Goal: Feedback & Contribution: Submit feedback/report problem

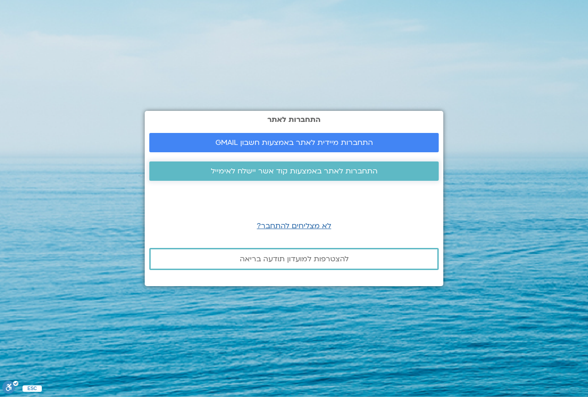
click at [320, 170] on span "התחברות לאתר באמצעות קוד אשר יישלח לאימייל" at bounding box center [294, 171] width 167 height 8
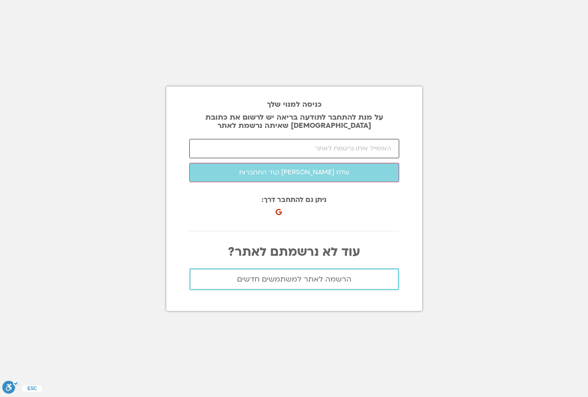
click at [336, 151] on input "email" at bounding box center [294, 148] width 210 height 19
type input "ע"
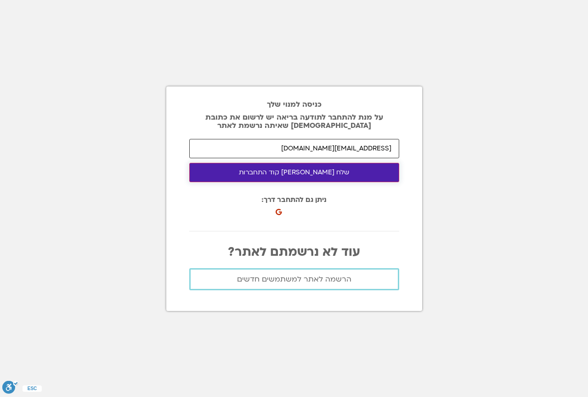
type input "gonen.ohel@gmail.com"
click at [318, 176] on button "שלח לי קוד התחברות" at bounding box center [294, 172] width 210 height 19
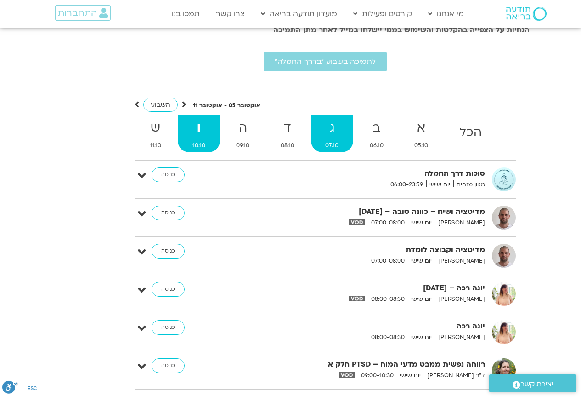
scroll to position [1850, 0]
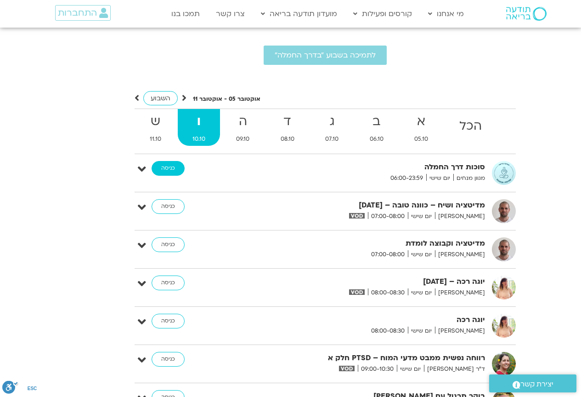
click at [172, 161] on link "כניסה" at bounding box center [168, 168] width 33 height 15
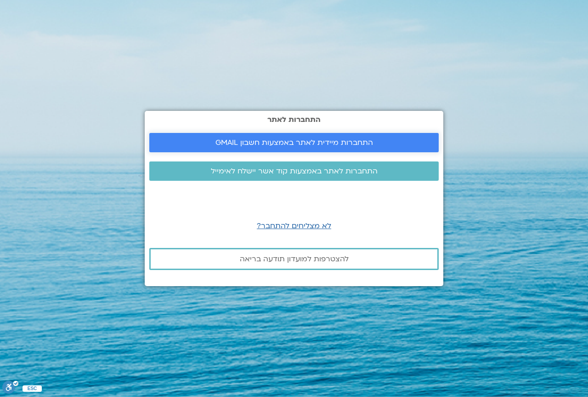
click at [310, 142] on span "התחברות מיידית לאתר באמצעות חשבון GMAIL" at bounding box center [295, 142] width 158 height 8
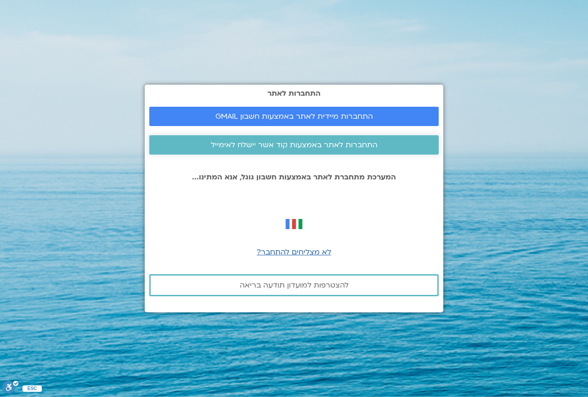
click at [312, 145] on span "התחברות לאתר באמצעות קוד אשר יישלח לאימייל" at bounding box center [294, 145] width 167 height 8
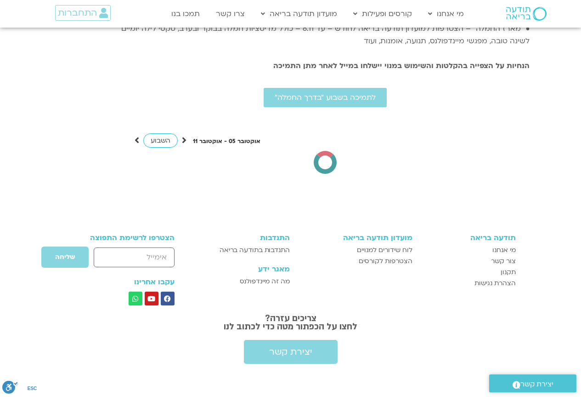
scroll to position [1810, 0]
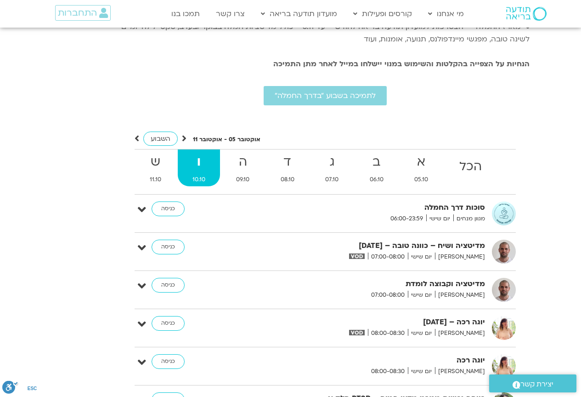
click at [200, 152] on strong "ו" at bounding box center [199, 162] width 42 height 21
click at [198, 152] on strong "ו" at bounding box center [199, 162] width 42 height 21
click at [200, 152] on strong "ו" at bounding box center [199, 162] width 42 height 21
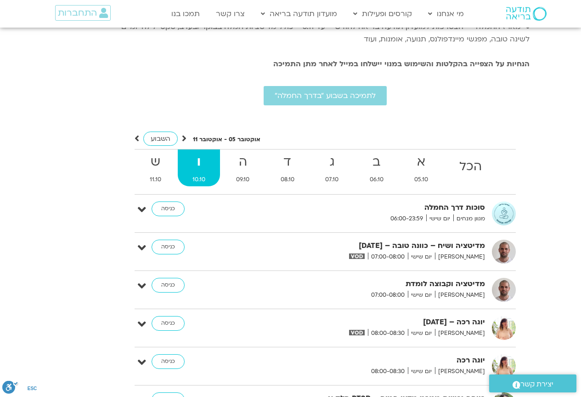
click at [200, 152] on strong "ו" at bounding box center [199, 162] width 42 height 21
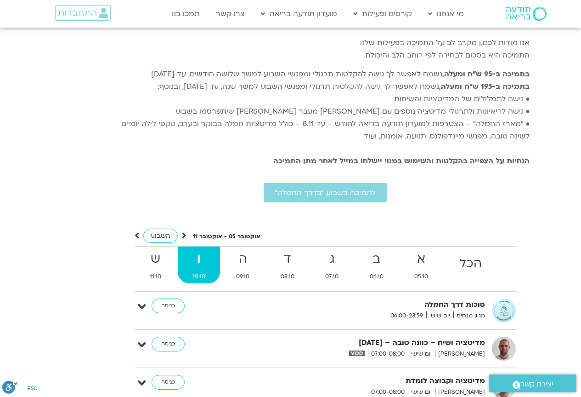
scroll to position [1718, 0]
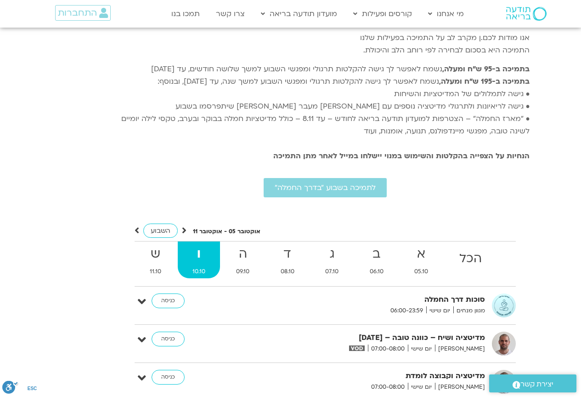
click at [201, 244] on strong "ו" at bounding box center [199, 254] width 42 height 21
click at [202, 244] on strong "ו" at bounding box center [199, 254] width 42 height 21
click at [199, 245] on strong "ו" at bounding box center [199, 254] width 42 height 21
click at [241, 244] on strong "ה" at bounding box center [243, 254] width 43 height 21
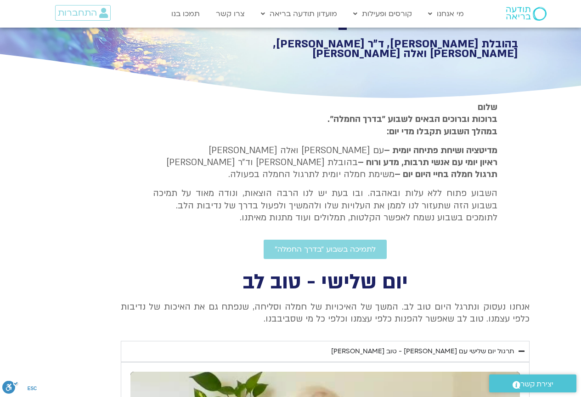
scroll to position [109, 0]
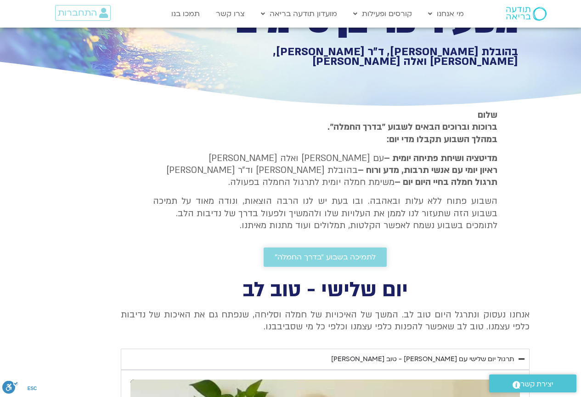
click at [331, 258] on span "לתמיכה בשבוע ״בדרך החמלה״" at bounding box center [325, 257] width 101 height 8
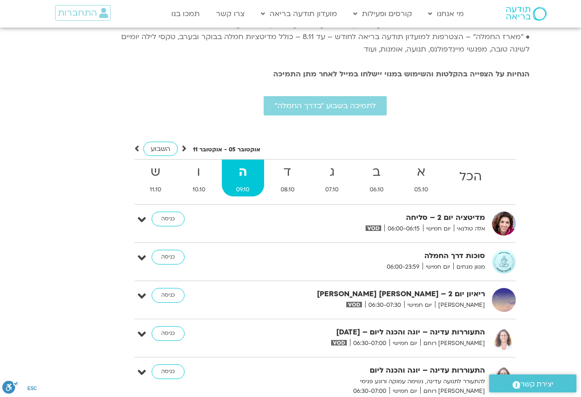
scroll to position [1810, 0]
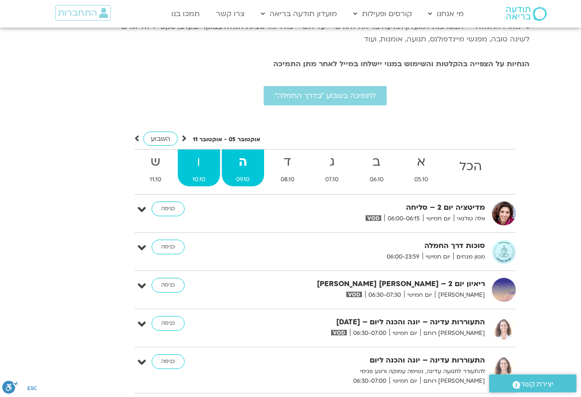
click at [200, 152] on strong "ו" at bounding box center [199, 162] width 42 height 21
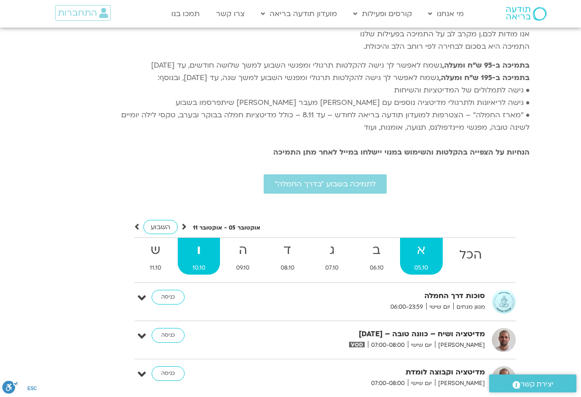
scroll to position [1718, 0]
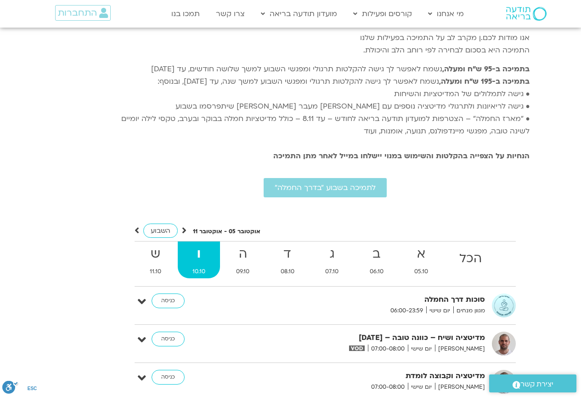
click at [200, 244] on strong "ו" at bounding box center [199, 254] width 42 height 21
click at [548, 382] on span "יצירת קשר" at bounding box center [537, 384] width 33 height 12
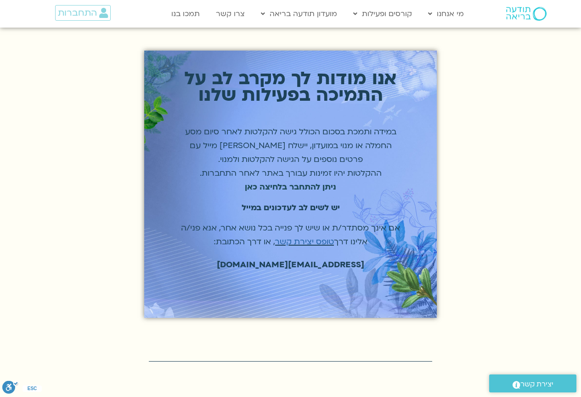
click at [299, 187] on strong "ניתן להתחבר בלחיצה כאן" at bounding box center [290, 187] width 91 height 11
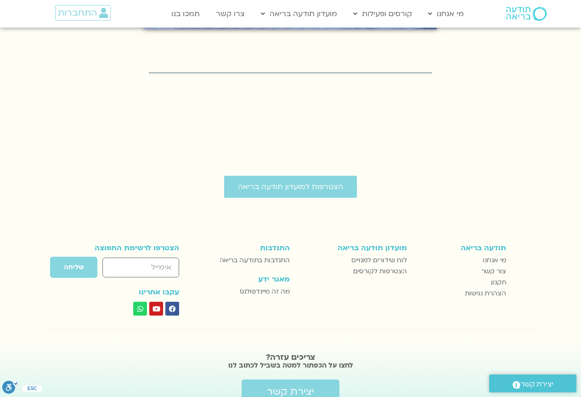
scroll to position [285, 0]
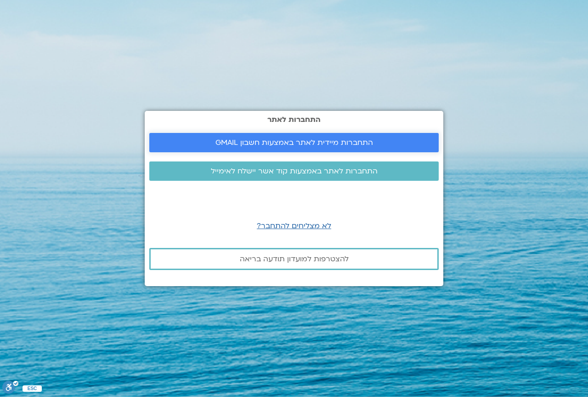
click at [316, 142] on span "התחברות מיידית לאתר באמצעות חשבון GMAIL" at bounding box center [295, 142] width 158 height 8
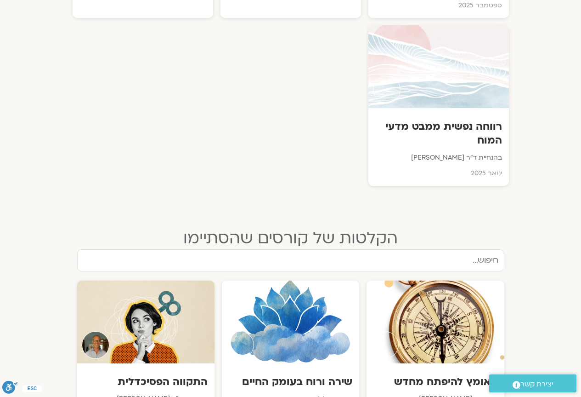
scroll to position [873, 0]
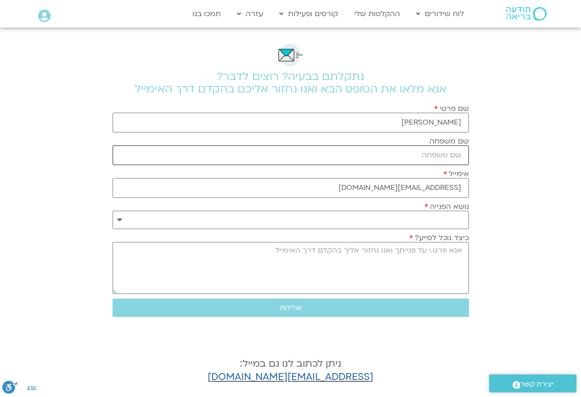
click at [462, 156] on input "שם משפחה" at bounding box center [291, 155] width 357 height 20
type input "אוהל"
click at [122, 218] on select "**********" at bounding box center [291, 219] width 357 height 18
select select "**********"
click at [113, 210] on select "**********" at bounding box center [291, 219] width 357 height 18
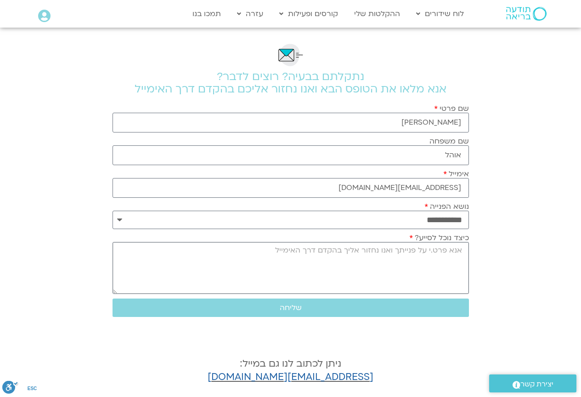
click at [460, 251] on textarea "כיצד נוכל לסייע?" at bounding box center [291, 268] width 357 height 52
type textarea "v"
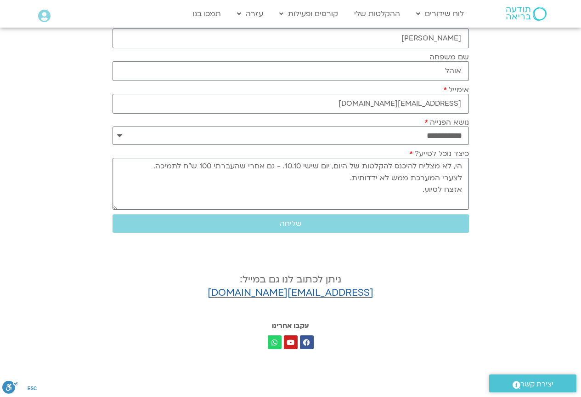
scroll to position [92, 0]
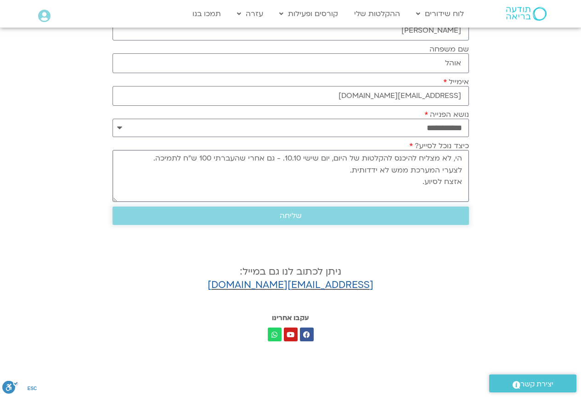
type textarea "הי, לא מצליח להיכנס להקלטות של היום, יום שישי 10.10. - גם אחרי שהעברתי 100 ש"ח …"
click at [295, 214] on span "שליחה" at bounding box center [291, 215] width 22 height 8
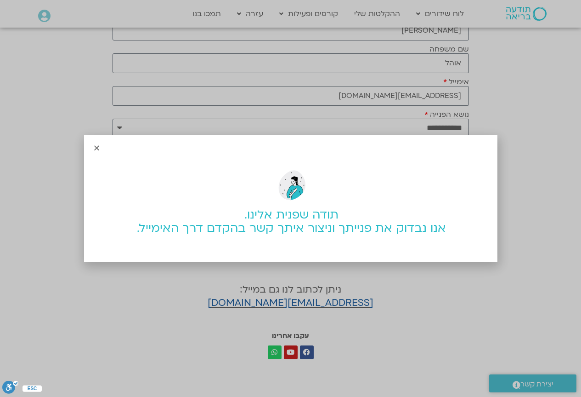
click at [96, 147] on icon "Close" at bounding box center [96, 147] width 7 height 7
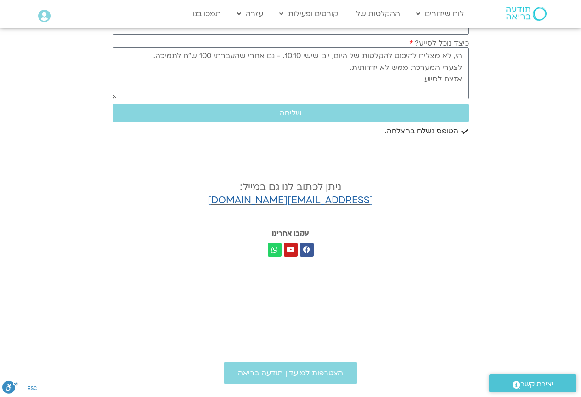
scroll to position [193, 0]
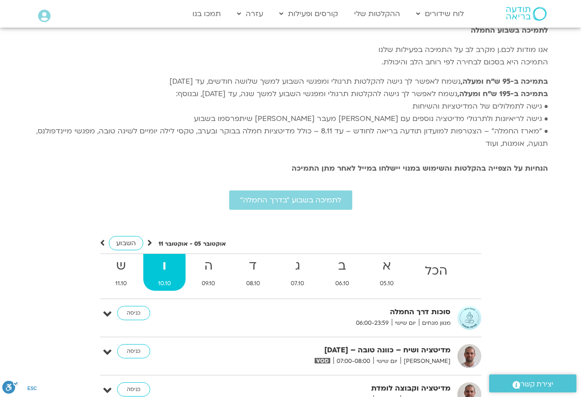
click at [186, 256] on strong "ו" at bounding box center [164, 266] width 42 height 21
click at [275, 256] on strong "ד" at bounding box center [253, 266] width 43 height 21
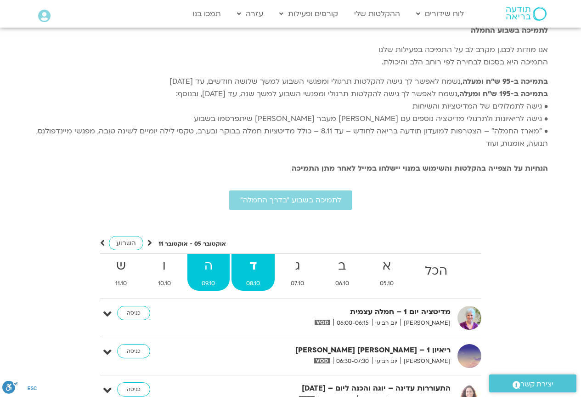
click at [230, 256] on strong "ה" at bounding box center [209, 266] width 43 height 21
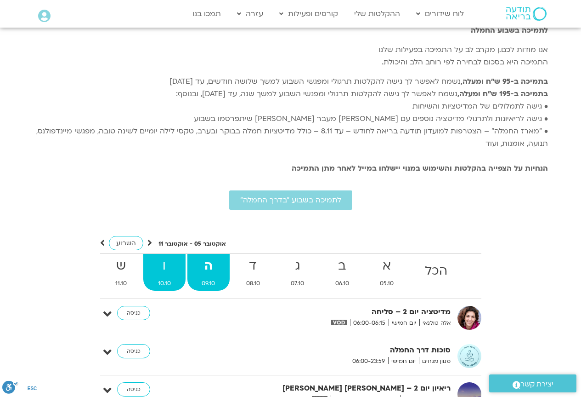
click at [186, 256] on strong "ו" at bounding box center [164, 266] width 42 height 21
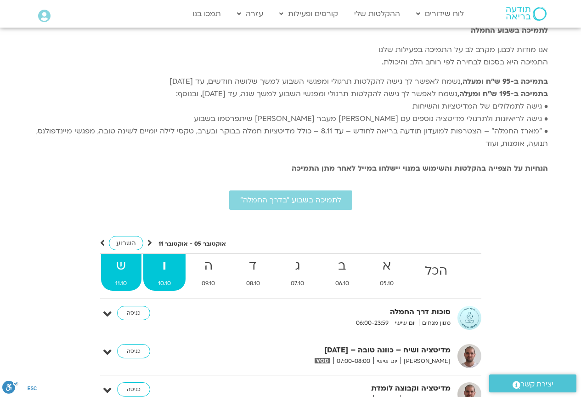
click at [142, 256] on strong "ש" at bounding box center [121, 266] width 41 height 21
click at [186, 256] on strong "ו" at bounding box center [164, 266] width 42 height 21
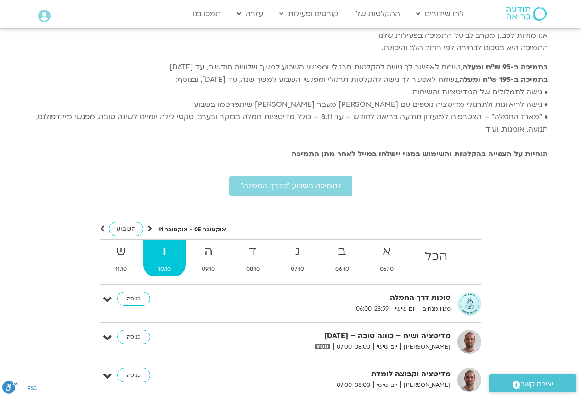
scroll to position [1804, 0]
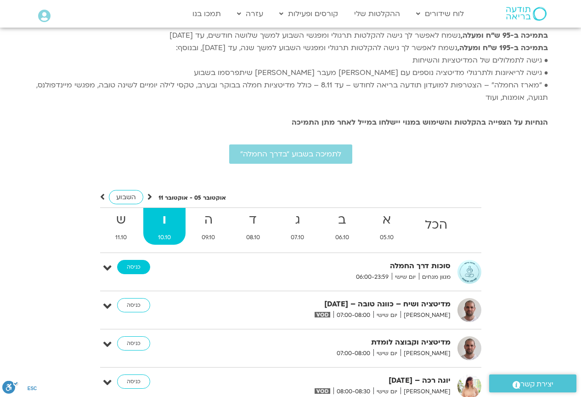
click at [150, 260] on link "כניסה" at bounding box center [133, 267] width 33 height 15
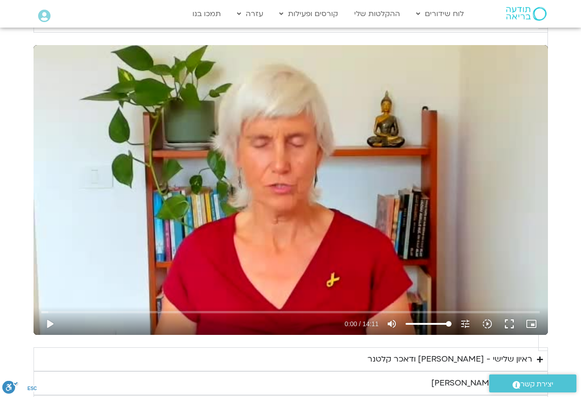
scroll to position [414, 0]
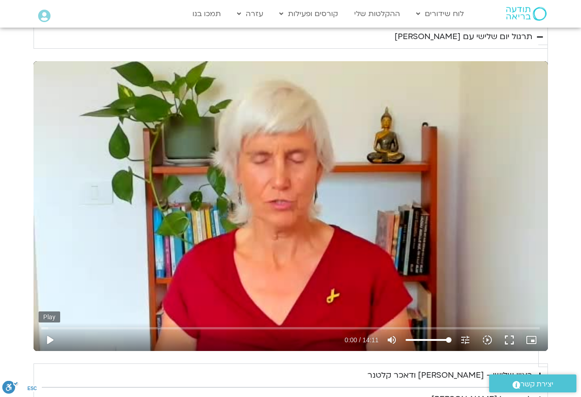
click at [61, 329] on button "play_arrow" at bounding box center [50, 340] width 22 height 22
type input "16.781166"
type input "64.7549715909091"
click at [408, 337] on input "Volume" at bounding box center [429, 340] width 46 height 6
type input "22.223916"
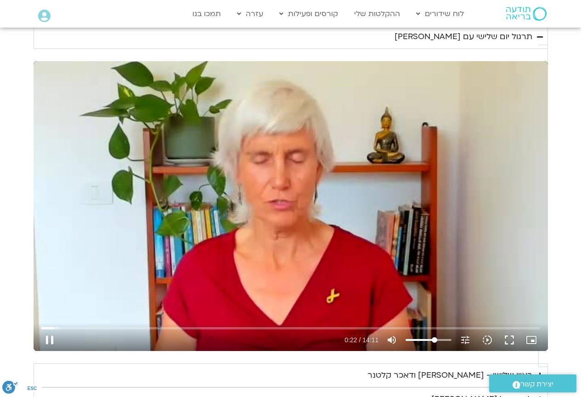
type input "40.8913352272727"
type input "22.492592"
type input "40.8913352272727"
click at [406, 337] on input "Volume" at bounding box center [429, 340] width 46 height 6
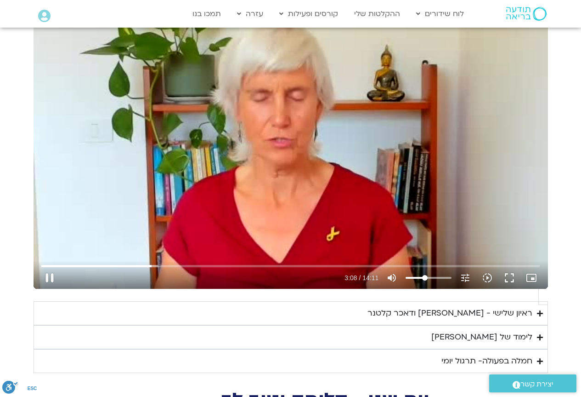
scroll to position [460, 0]
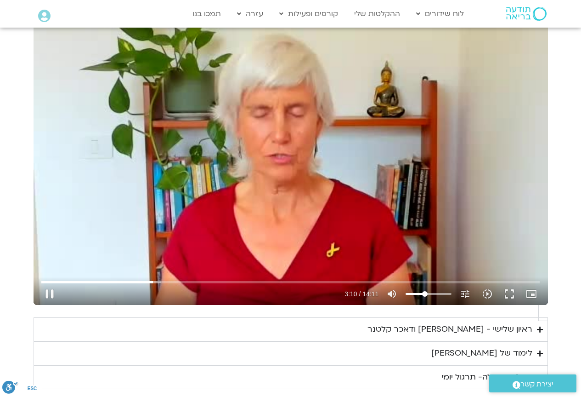
type input "191.093952"
type input "30.6640625"
type input "191.22348"
type input "30.6640625"
click at [406, 291] on input "Volume" at bounding box center [429, 294] width 46 height 6
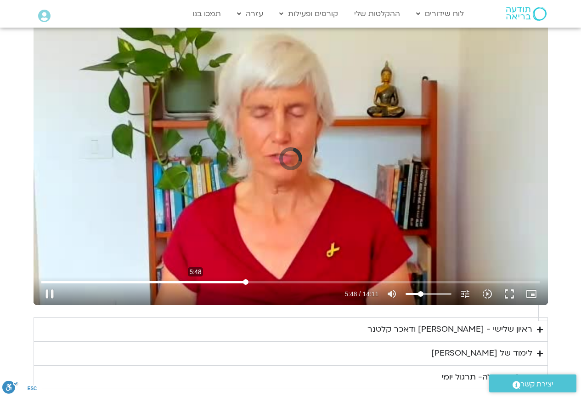
click at [291, 279] on input "Seek" at bounding box center [290, 282] width 499 height 6
click at [310, 279] on input "Seek" at bounding box center [290, 282] width 499 height 6
click at [381, 279] on input "Seek" at bounding box center [290, 282] width 499 height 6
click at [408, 279] on input "Seek" at bounding box center [290, 282] width 499 height 6
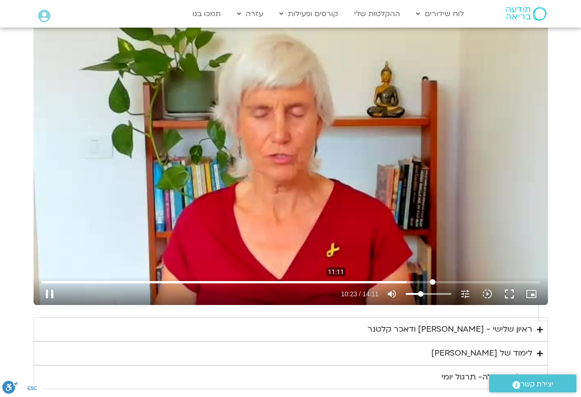
click at [432, 279] on input "Seek" at bounding box center [290, 282] width 499 height 6
click at [450, 279] on input "Seek" at bounding box center [290, 282] width 499 height 6
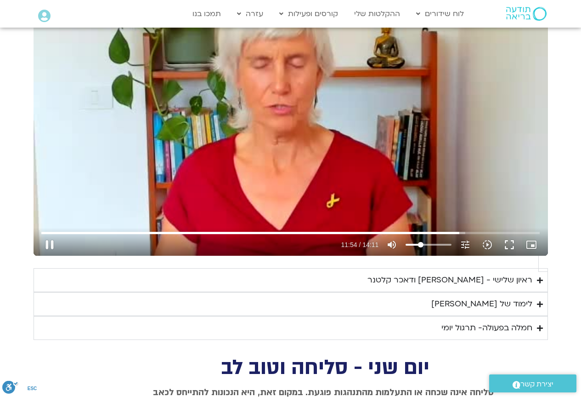
type input "714.175268"
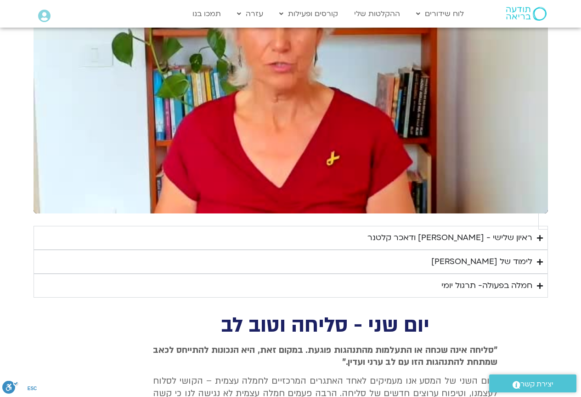
scroll to position [551, 0]
click at [491, 230] on div "ראיון שלישי - [PERSON_NAME] ודאכר קלטנר" at bounding box center [450, 237] width 165 height 14
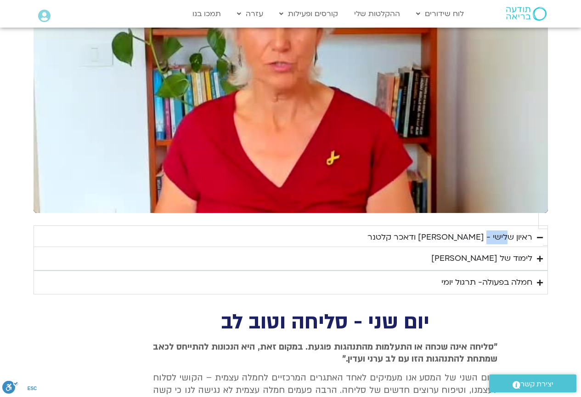
click at [491, 230] on div "ראיון שלישי - [PERSON_NAME] ודאכר קלטנר" at bounding box center [450, 237] width 165 height 14
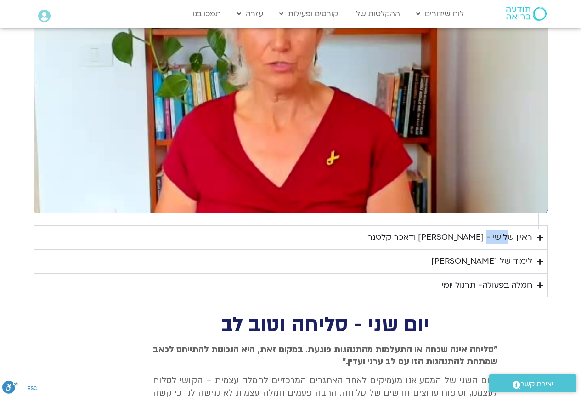
click at [491, 230] on div "ראיון שלישי - [PERSON_NAME] ודאכר קלטנר" at bounding box center [450, 237] width 165 height 14
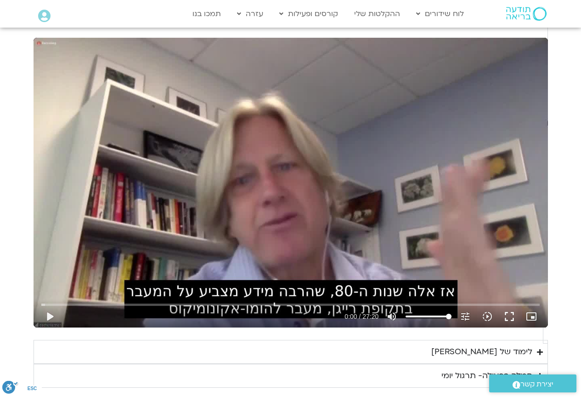
scroll to position [781, 0]
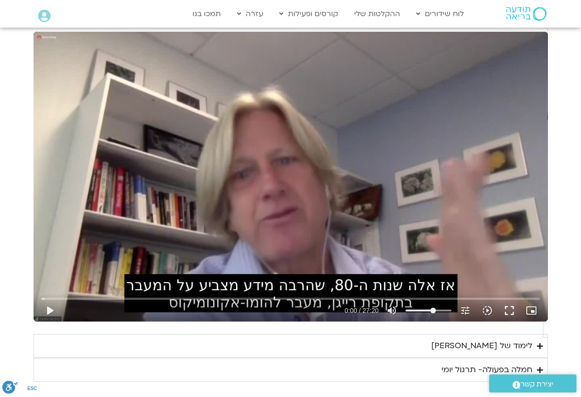
drag, startPoint x: 426, startPoint y: 175, endPoint x: 411, endPoint y: 177, distance: 14.8
type input "61.5767045454545"
click at [411, 307] on input "Volume" at bounding box center [429, 310] width 46 height 6
click at [499, 299] on button "fullscreen" at bounding box center [510, 310] width 22 height 22
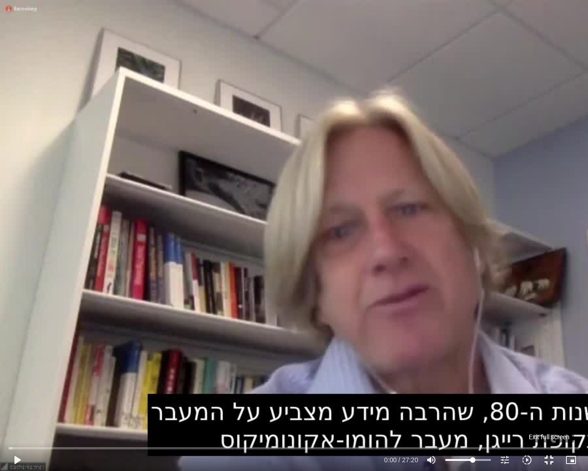
click at [550, 458] on button "fullscreen_exit" at bounding box center [549, 460] width 22 height 22
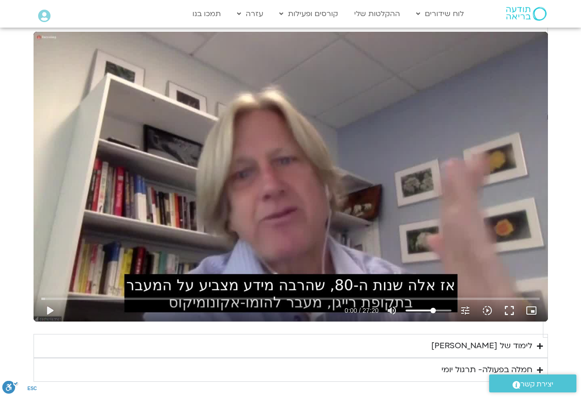
click at [419, 299] on div "play_arrow 0:00 / 27:20 volume_up Mute tune Resolution Auto 240p slow_motion_vi…" at bounding box center [291, 310] width 505 height 22
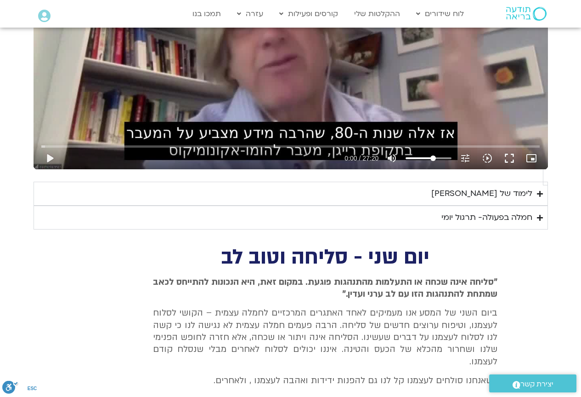
scroll to position [873, 0]
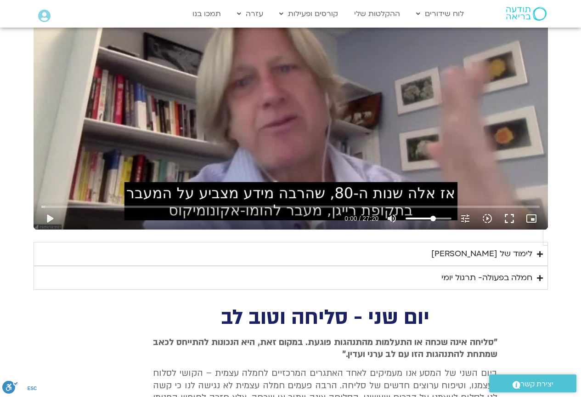
click at [500, 247] on div "לימוד של [PERSON_NAME]" at bounding box center [482, 254] width 101 height 14
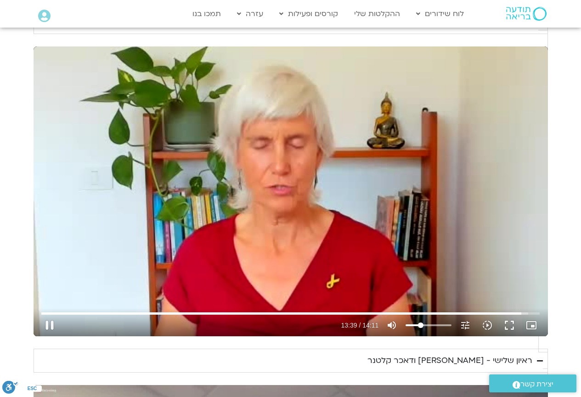
scroll to position [414, 0]
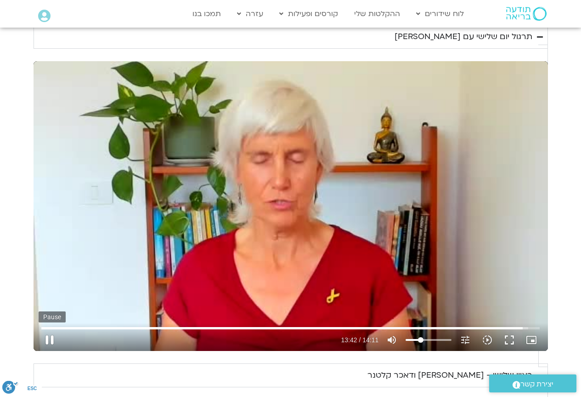
click at [61, 329] on button "pause" at bounding box center [50, 340] width 22 height 22
type input "822.880245"
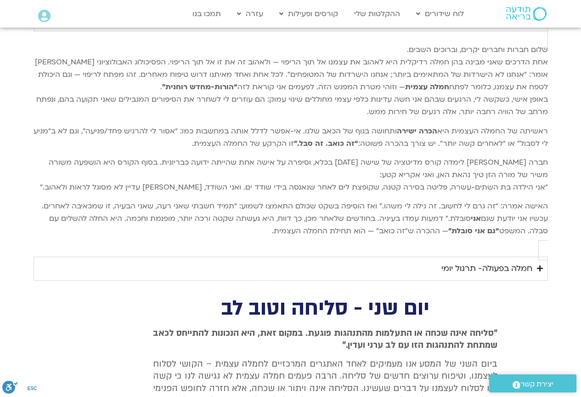
scroll to position [1011, 0]
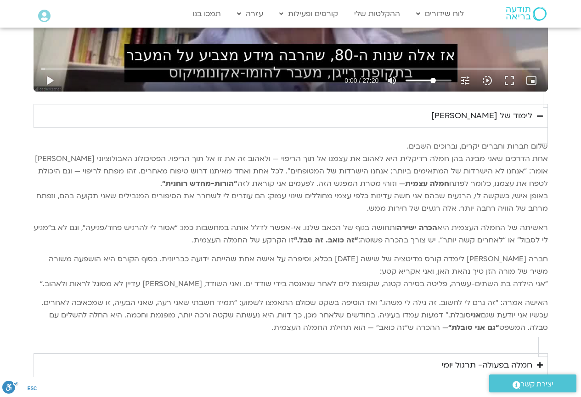
click at [483, 358] on div "חמלה בפעולה- תרגול יומי" at bounding box center [487, 365] width 91 height 14
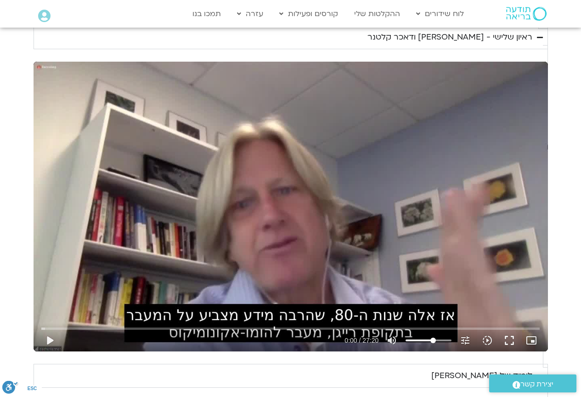
scroll to position [735, 0]
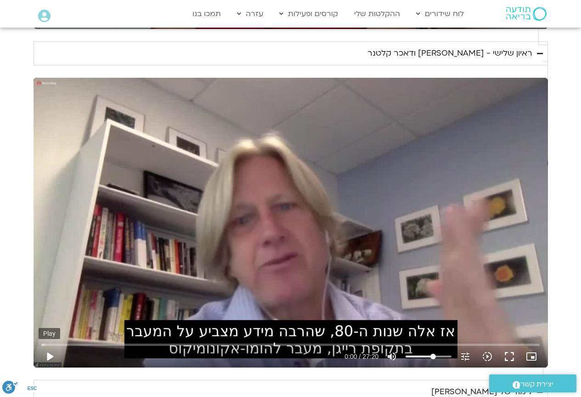
click at [61, 345] on button "play_arrow" at bounding box center [50, 356] width 22 height 22
click at [499, 345] on button "fullscreen" at bounding box center [510, 356] width 22 height 22
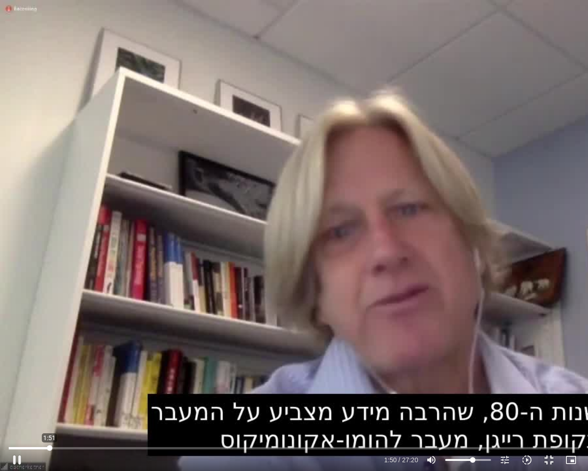
click at [50, 447] on input "Seek" at bounding box center [294, 448] width 571 height 6
type input "242.484133"
type input "40.6960227272727"
type input "242.610029"
type input "40.6960227272727"
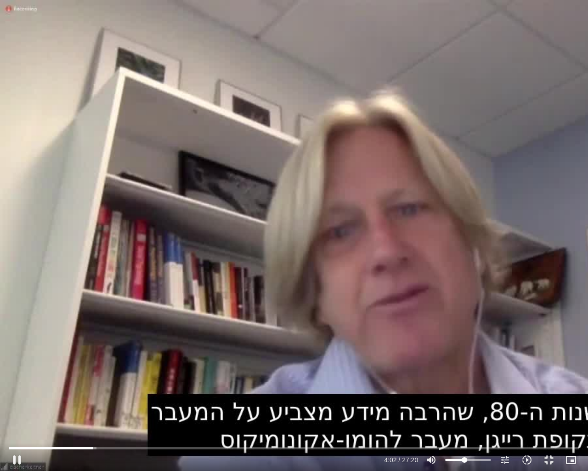
click at [465, 459] on input "Volume" at bounding box center [468, 460] width 46 height 6
click at [548, 457] on button "fullscreen_exit" at bounding box center [549, 460] width 22 height 22
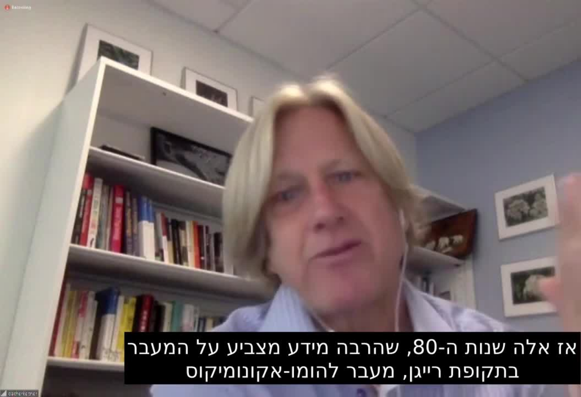
scroll to position [781, 0]
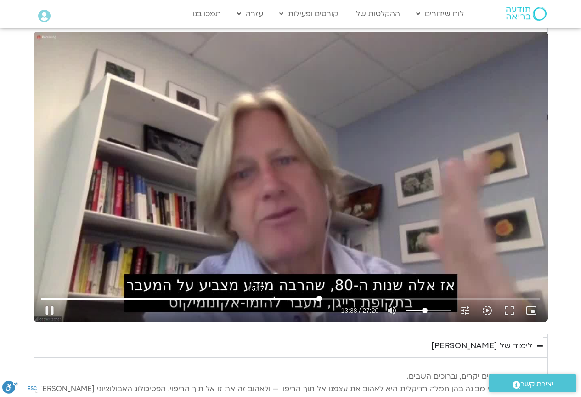
click at [347, 295] on input "Seek" at bounding box center [290, 298] width 499 height 6
click at [384, 295] on input "Seek" at bounding box center [290, 298] width 499 height 6
click at [430, 295] on input "Seek" at bounding box center [290, 298] width 499 height 6
click at [450, 295] on input "Seek" at bounding box center [290, 298] width 499 height 6
click at [474, 295] on input "Seek" at bounding box center [290, 298] width 499 height 6
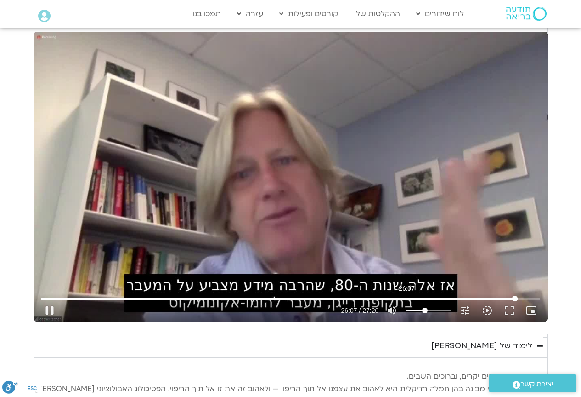
click at [498, 295] on input "Seek" at bounding box center [290, 298] width 499 height 6
click at [515, 295] on input "Seek" at bounding box center [290, 298] width 499 height 6
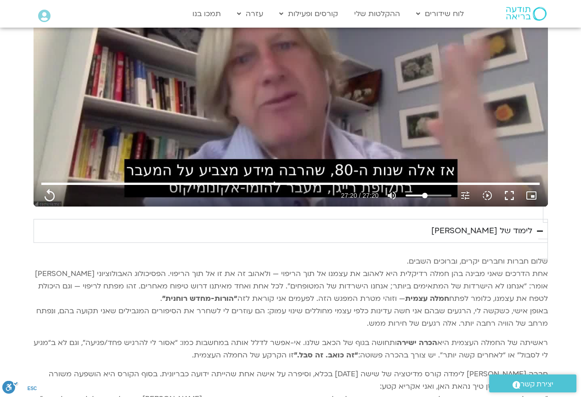
scroll to position [919, 0]
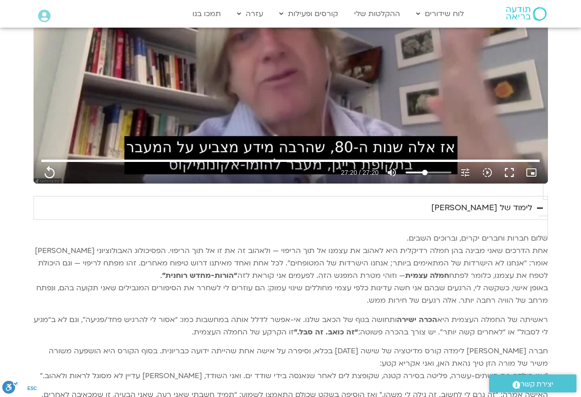
click at [545, 383] on span "יצירת קשר" at bounding box center [537, 384] width 33 height 12
type input "1640.5"
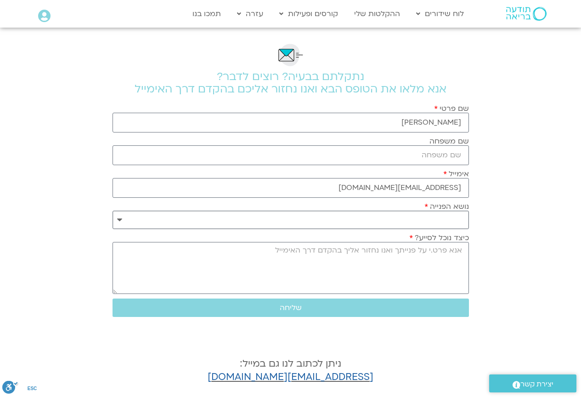
click at [118, 220] on select "**********" at bounding box center [291, 219] width 357 height 18
select select "**********"
click at [113, 210] on select "**********" at bounding box center [291, 219] width 357 height 18
drag, startPoint x: 460, startPoint y: 250, endPoint x: 465, endPoint y: 252, distance: 5.4
click at [460, 250] on textarea "כיצד נוכל לסייע?" at bounding box center [291, 268] width 357 height 52
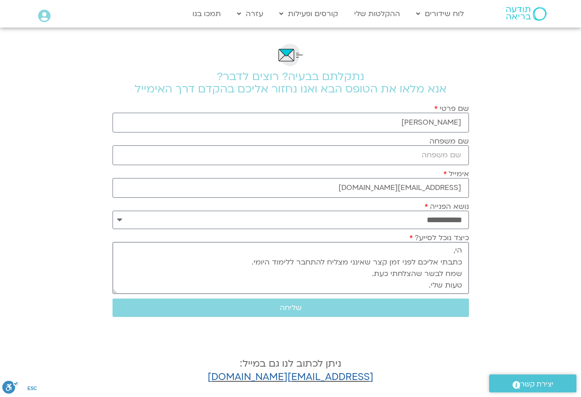
scroll to position [9, 0]
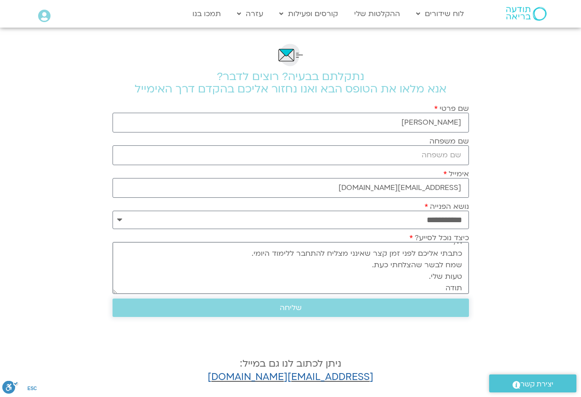
type textarea "הי, כתבתי אליכם לפני זמן קצר שאינני מצליח להתחבר ללימוד היומי. שמח לבשר שהצלחתי…"
click at [288, 307] on span "שליחה" at bounding box center [291, 307] width 22 height 8
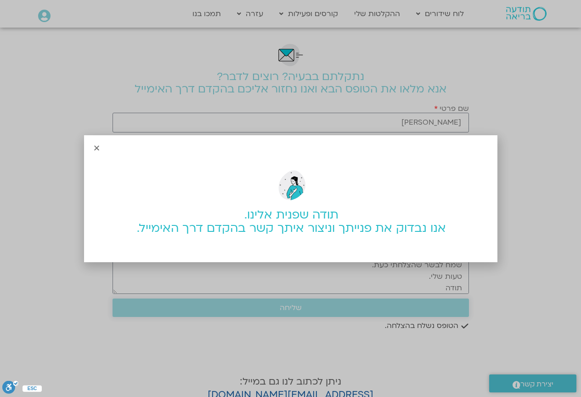
scroll to position [0, 0]
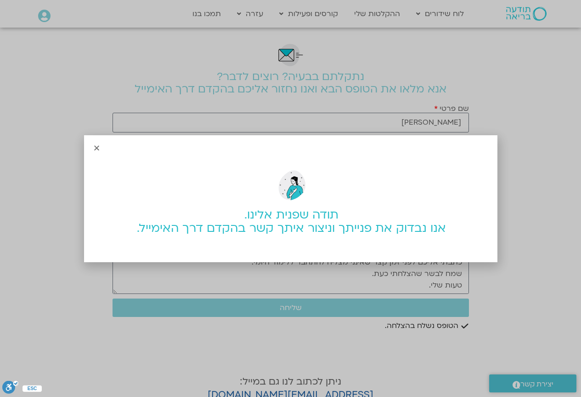
click at [97, 148] on icon "Close" at bounding box center [96, 147] width 7 height 7
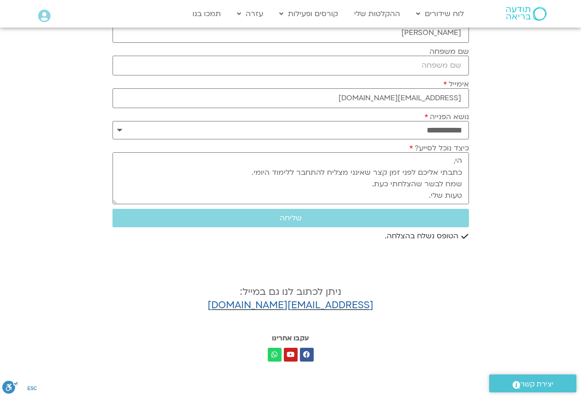
scroll to position [92, 0]
